Goal: Task Accomplishment & Management: Complete application form

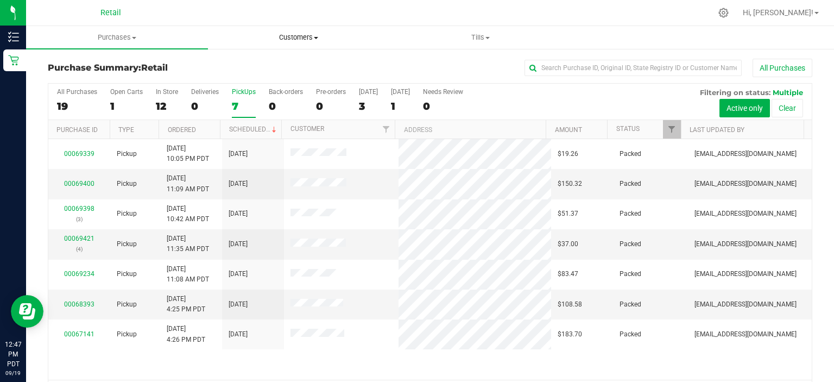
click at [298, 37] on span "Customers" at bounding box center [298, 38] width 181 height 10
click at [267, 61] on span "All customers" at bounding box center [247, 65] width 78 height 9
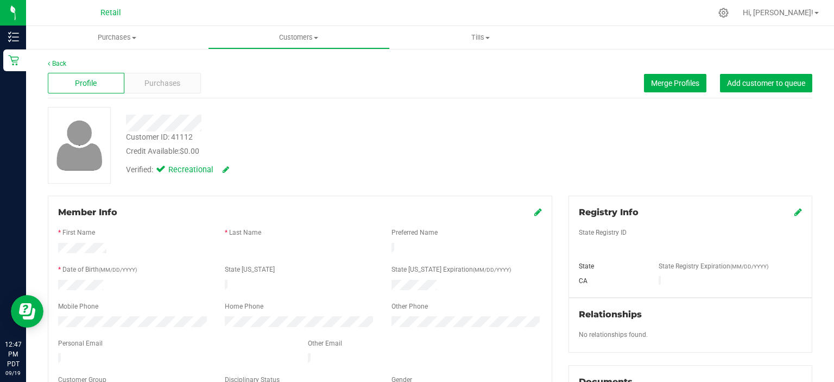
click at [536, 210] on div "Member Info * First Name * Last Name Preferred Name * Date of Birth (MM/DD/YYYY…" at bounding box center [300, 303] width 504 height 217
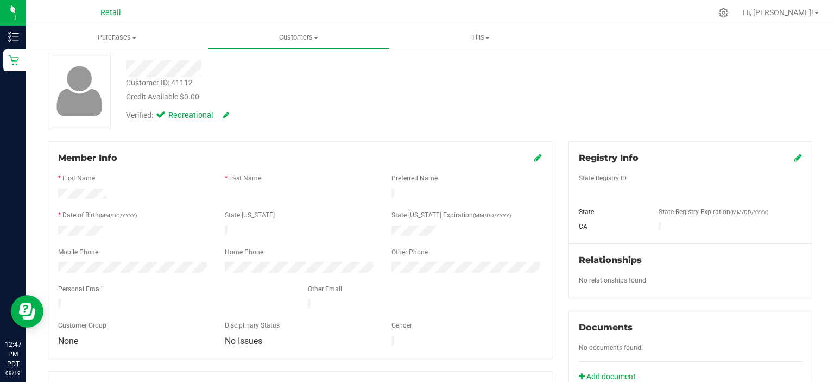
click at [534, 156] on icon at bounding box center [538, 157] width 8 height 9
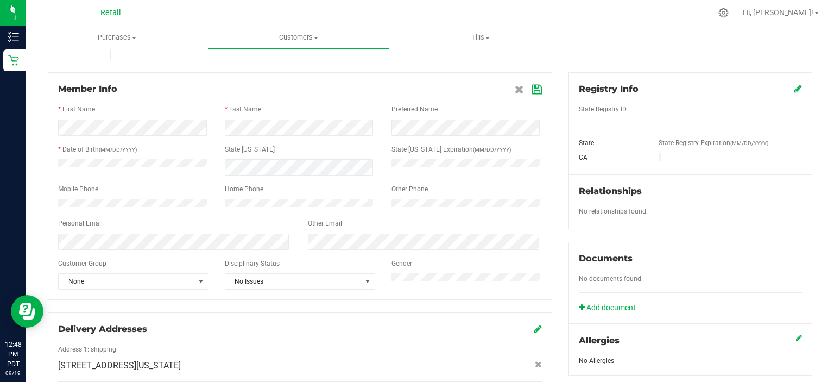
scroll to position [122, 0]
click at [342, 80] on div "Member Info * First Name * Last Name Preferred Name * Date of Birth (MM/DD/YYYY…" at bounding box center [300, 186] width 504 height 227
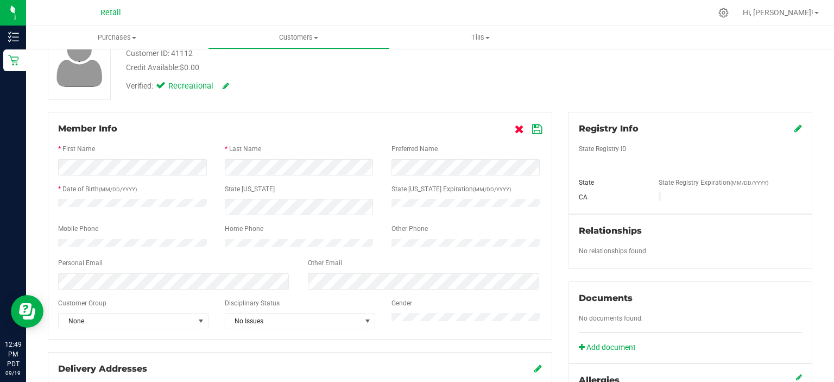
click at [519, 128] on link at bounding box center [521, 128] width 12 height 10
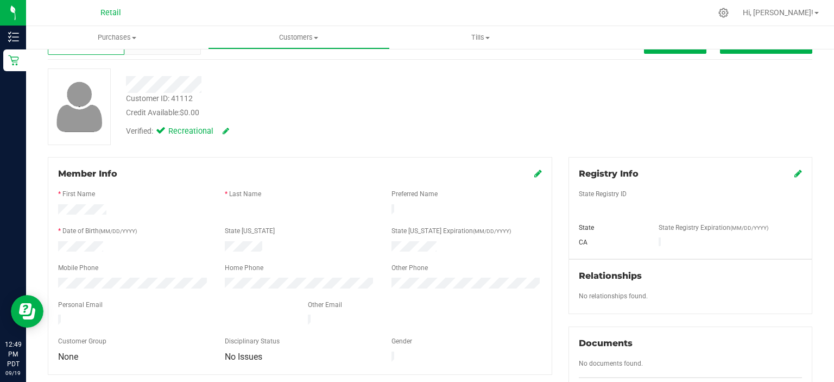
scroll to position [9, 0]
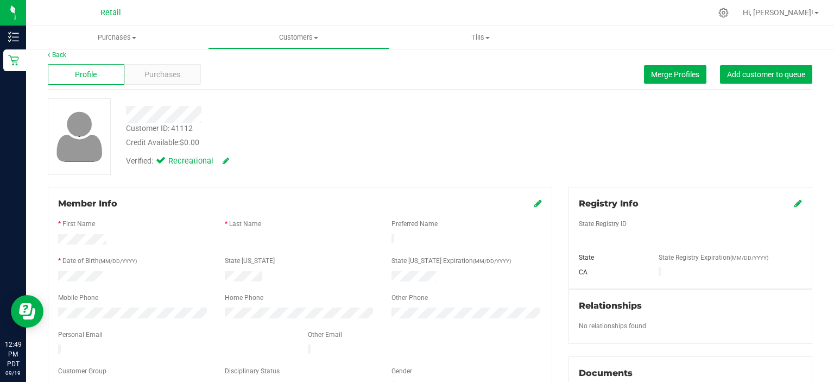
click at [534, 203] on icon at bounding box center [538, 203] width 8 height 9
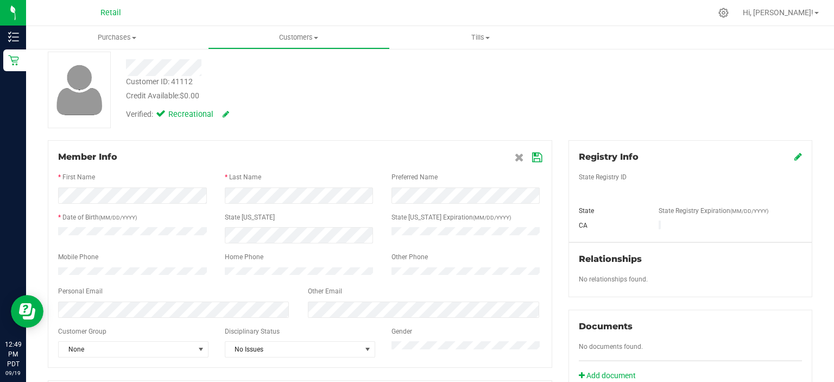
scroll to position [56, 0]
click at [429, 114] on div "Verified: Recreational" at bounding box center [313, 112] width 390 height 24
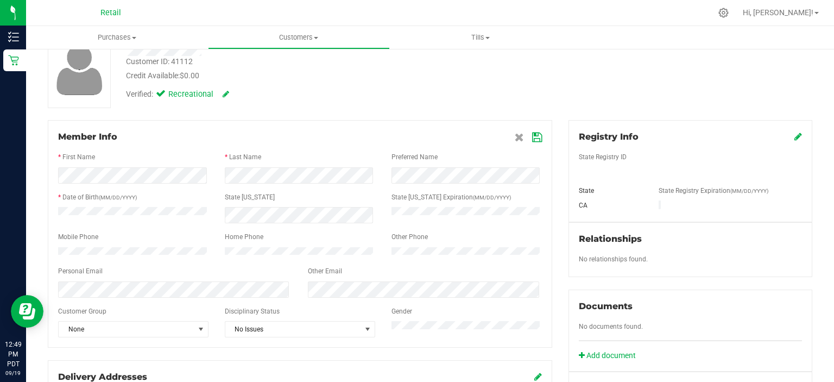
scroll to position [76, 0]
click at [532, 137] on icon at bounding box center [537, 136] width 10 height 9
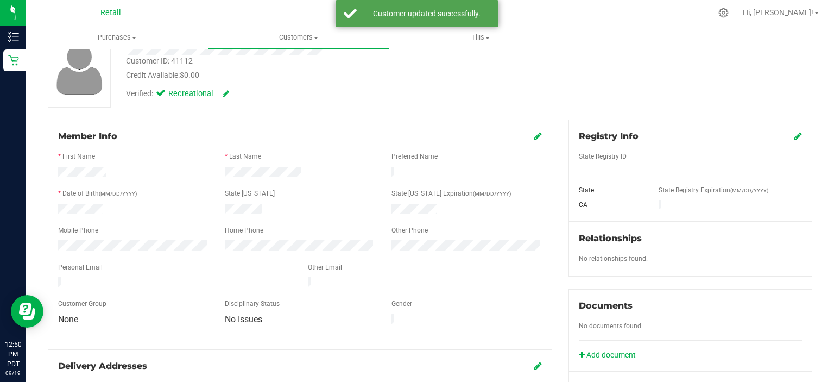
scroll to position [0, 0]
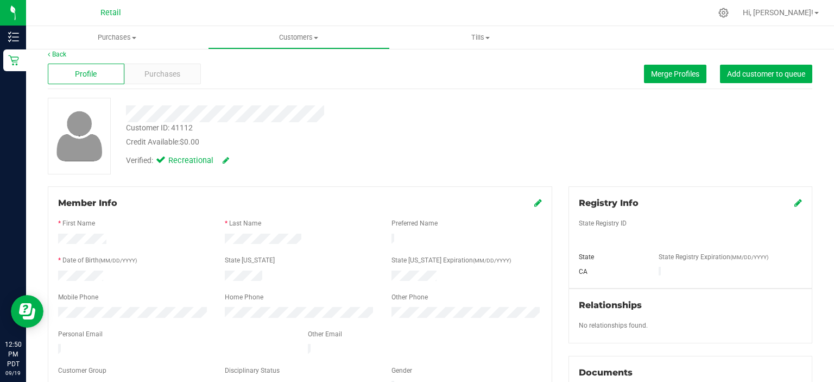
scroll to position [13, 0]
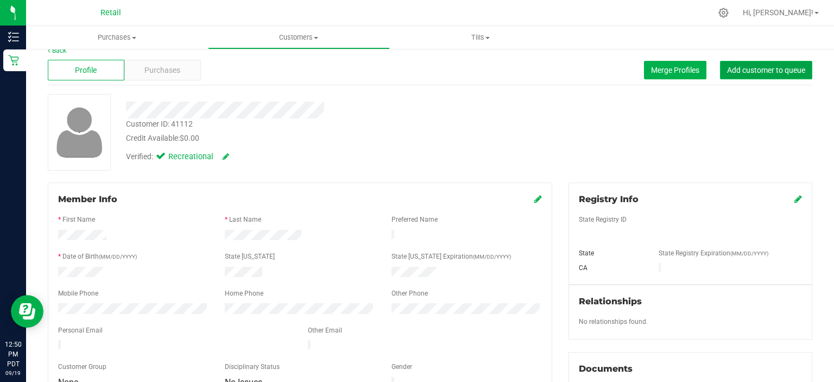
click at [793, 63] on button "Add customer to queue" at bounding box center [766, 70] width 92 height 18
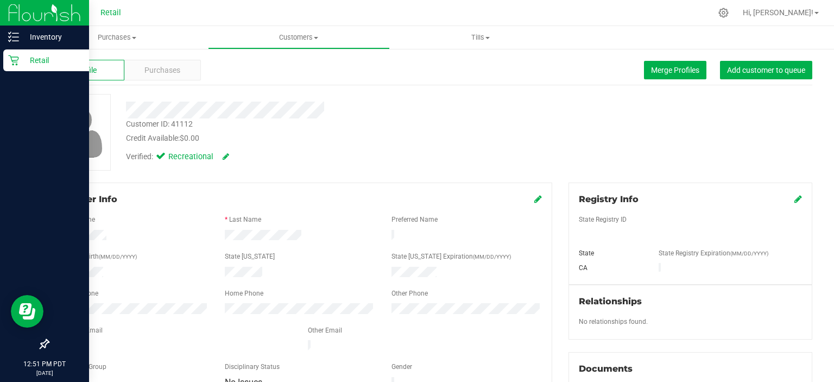
click at [20, 61] on p "Retail" at bounding box center [51, 60] width 65 height 13
